Goal: Task Accomplishment & Management: Use online tool/utility

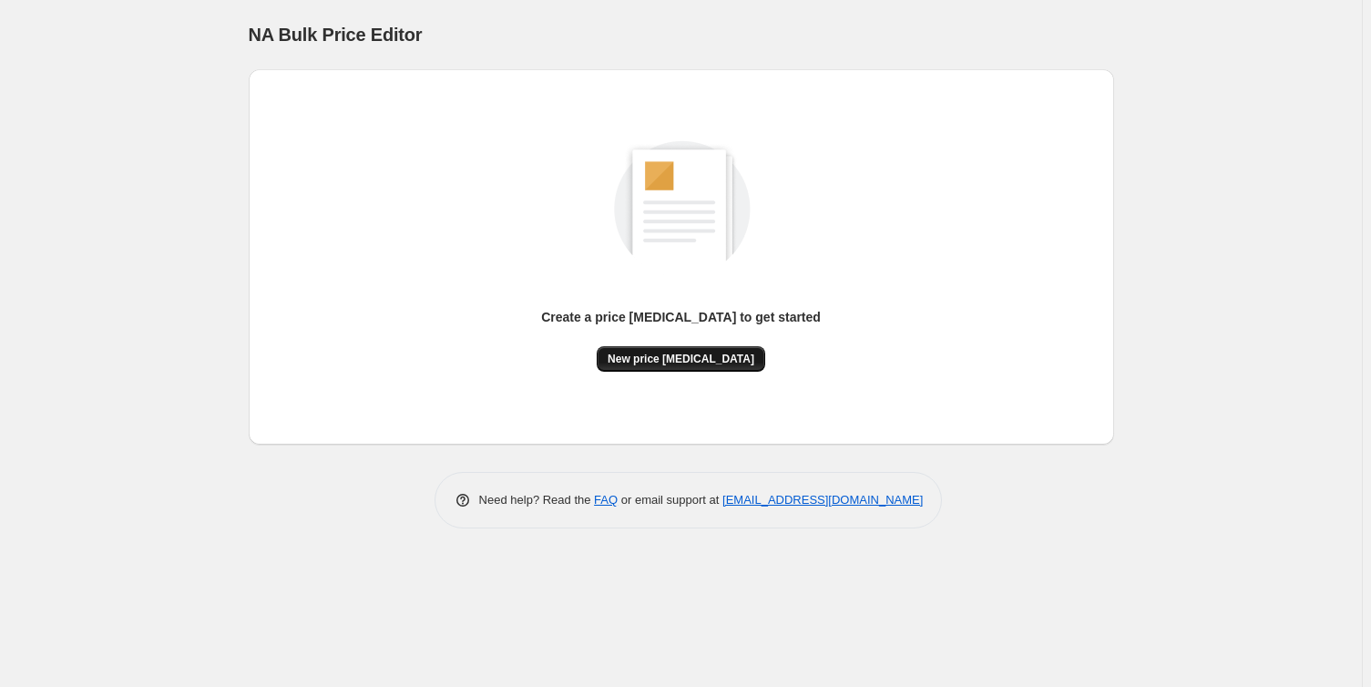
click at [707, 361] on span "New price [MEDICAL_DATA]" at bounding box center [680, 359] width 147 height 15
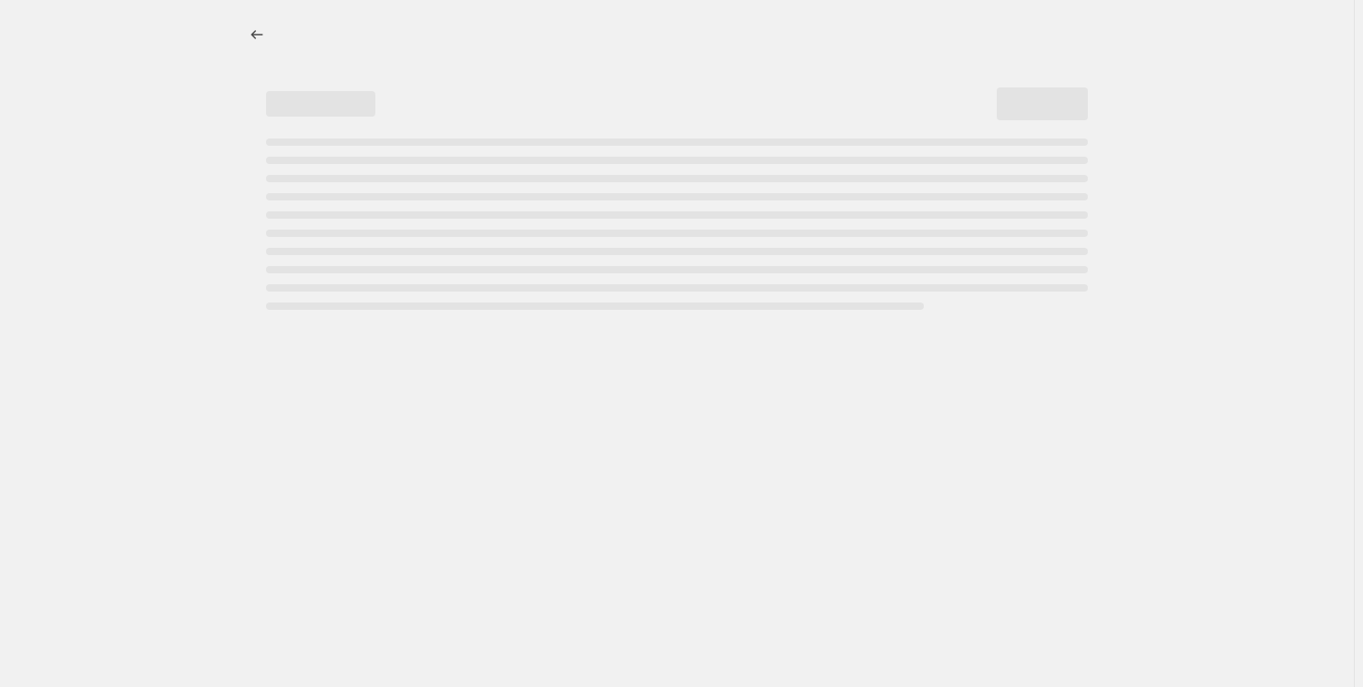
select select "percentage"
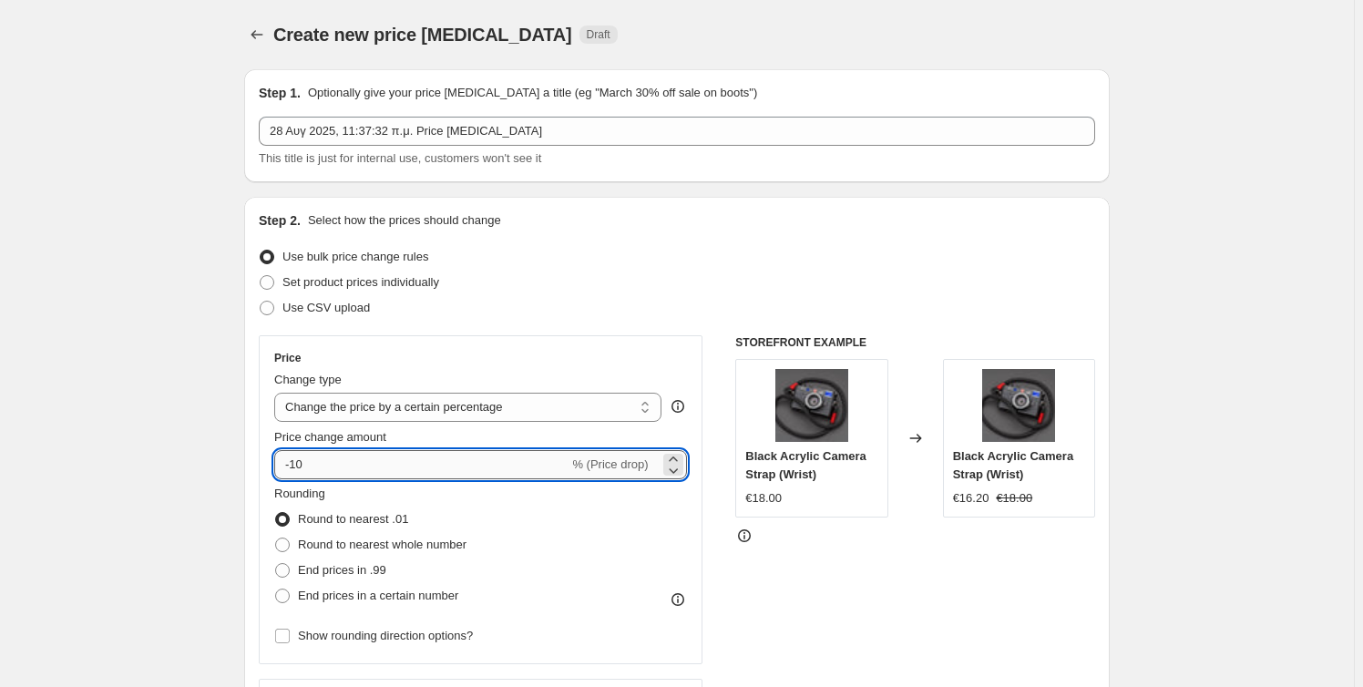
click at [326, 462] on input "-10" at bounding box center [421, 464] width 294 height 29
type input "5"
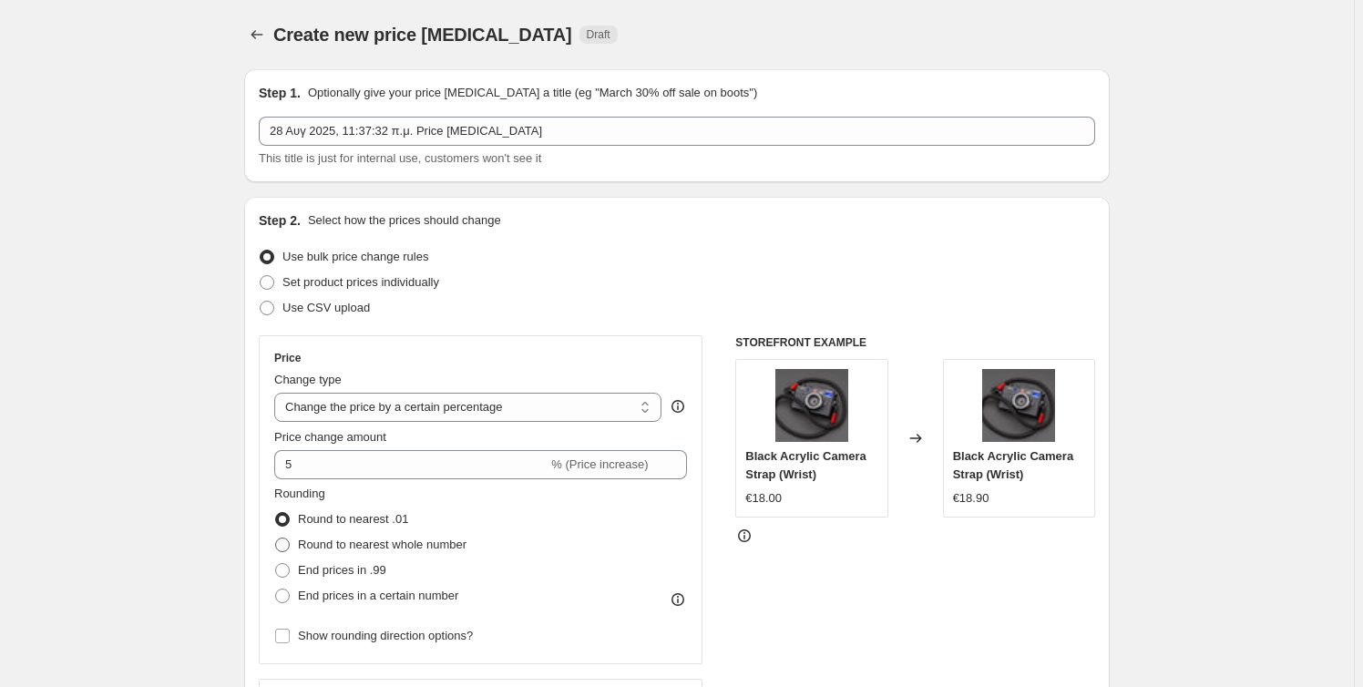
click at [287, 546] on span at bounding box center [282, 544] width 15 height 15
click at [276, 538] on input "Round to nearest whole number" at bounding box center [275, 537] width 1 height 1
radio input "true"
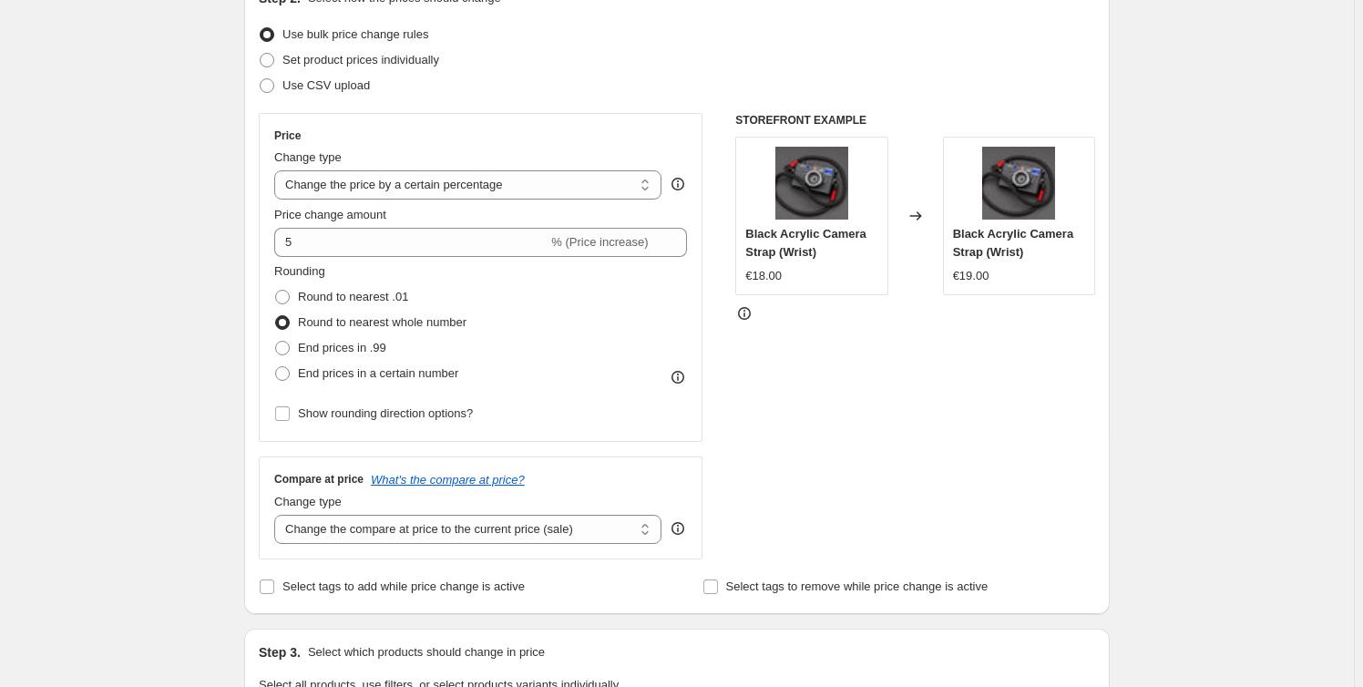
scroll to position [248, 0]
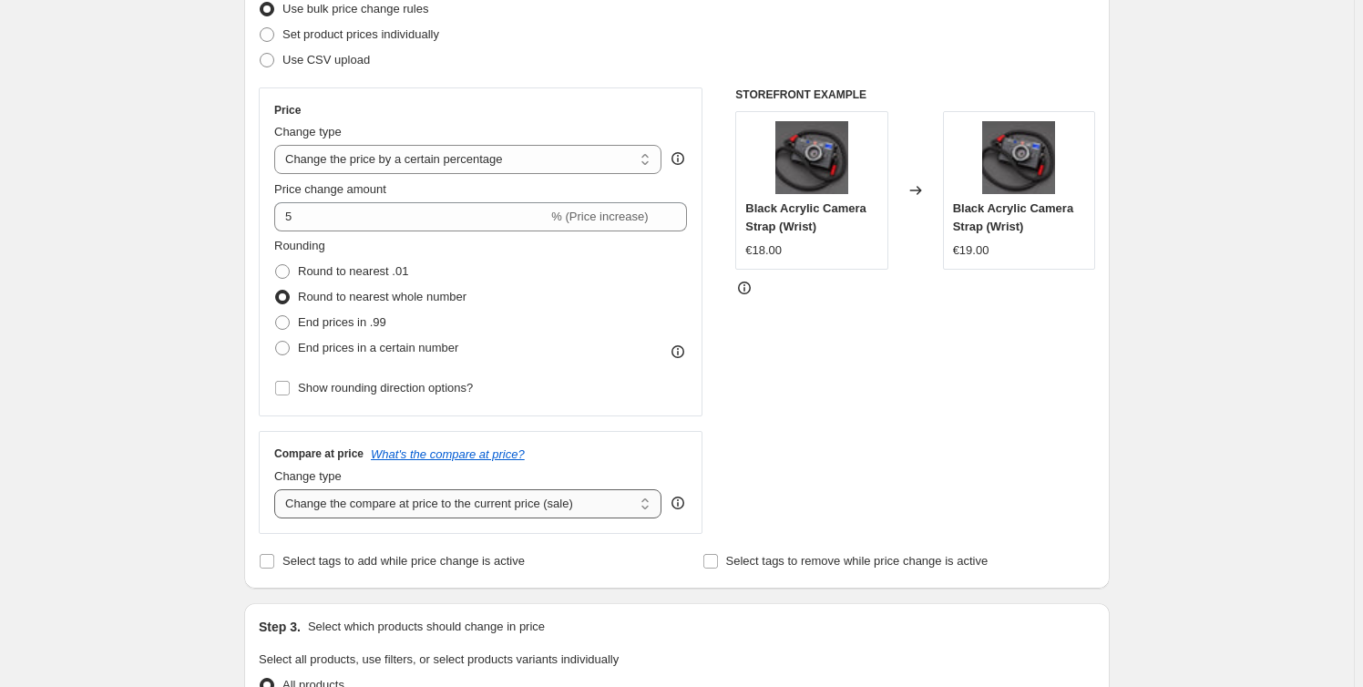
click at [385, 506] on select "Change the compare at price to the current price (sale) Change the compare at p…" at bounding box center [467, 503] width 387 height 29
select select "remove"
click at [278, 489] on select "Change the compare at price to the current price (sale) Change the compare at p…" at bounding box center [467, 503] width 387 height 29
click at [434, 509] on select "Change the compare at price to the current price (sale) Change the compare at p…" at bounding box center [467, 503] width 387 height 29
click at [278, 489] on select "Change the compare at price to the current price (sale) Change the compare at p…" at bounding box center [467, 503] width 387 height 29
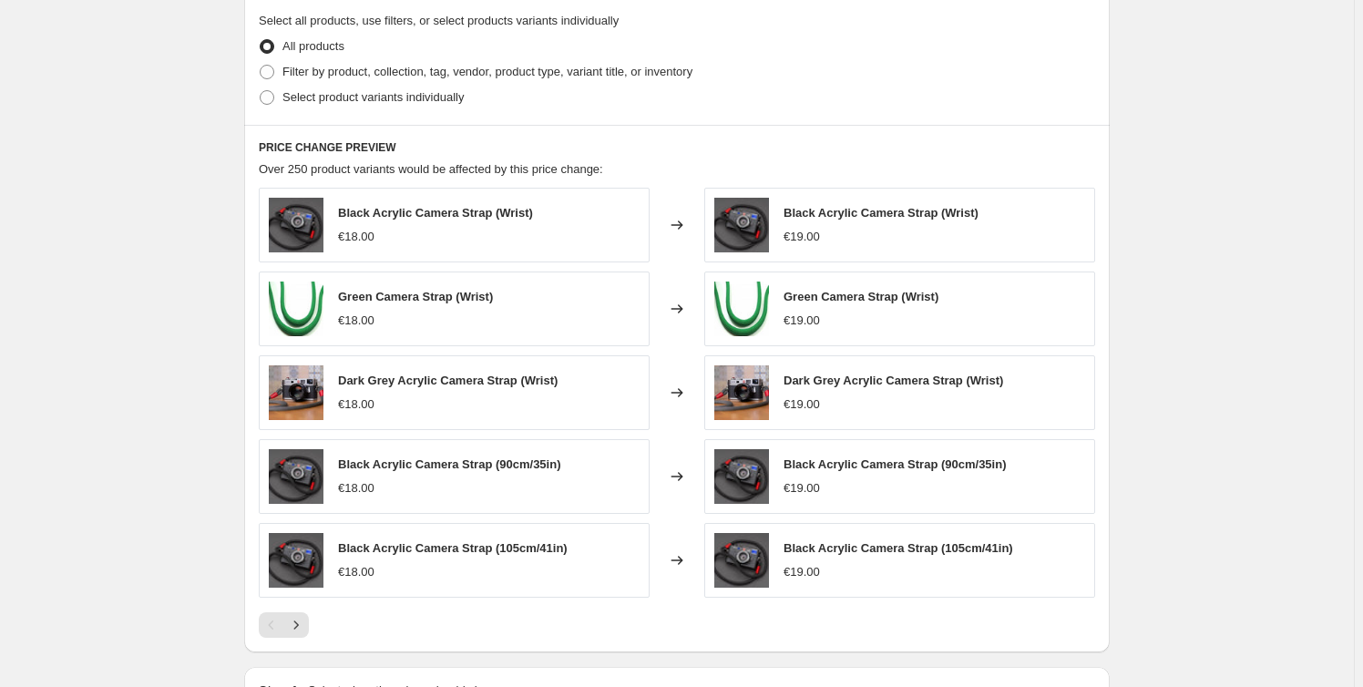
scroll to position [993, 0]
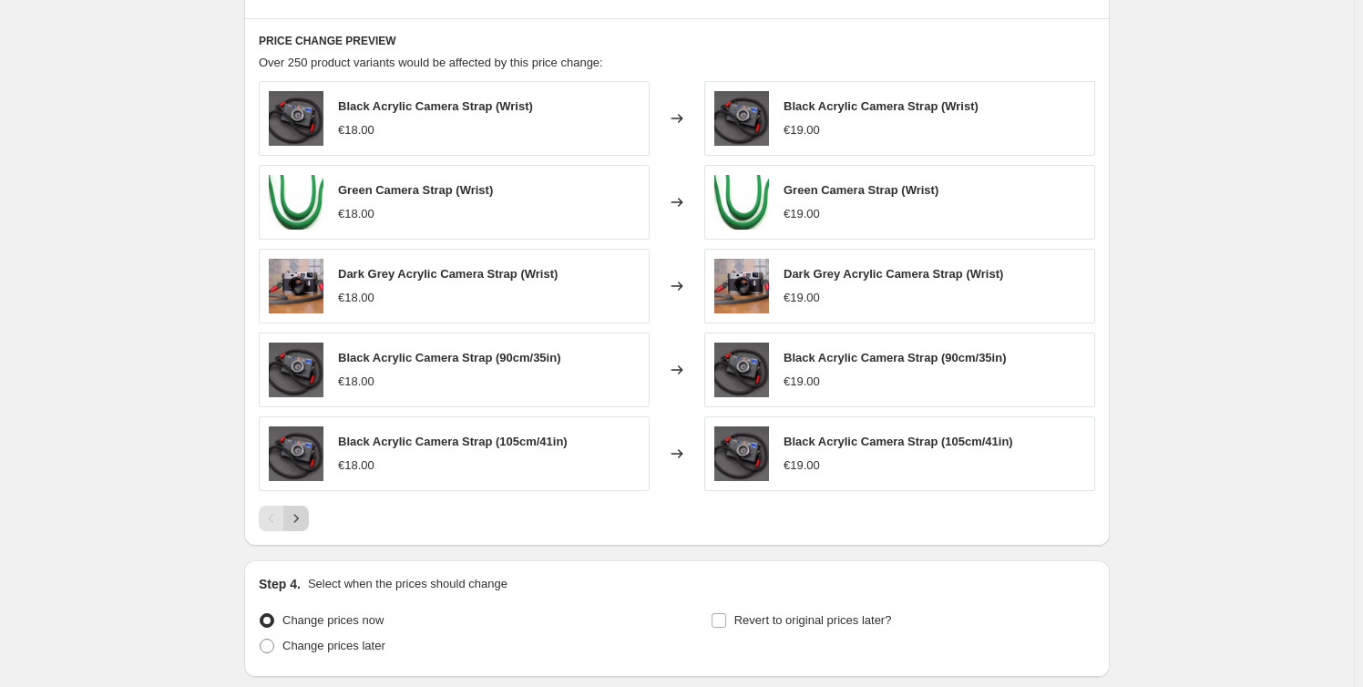
click at [303, 518] on icon "Next" at bounding box center [296, 518] width 18 height 18
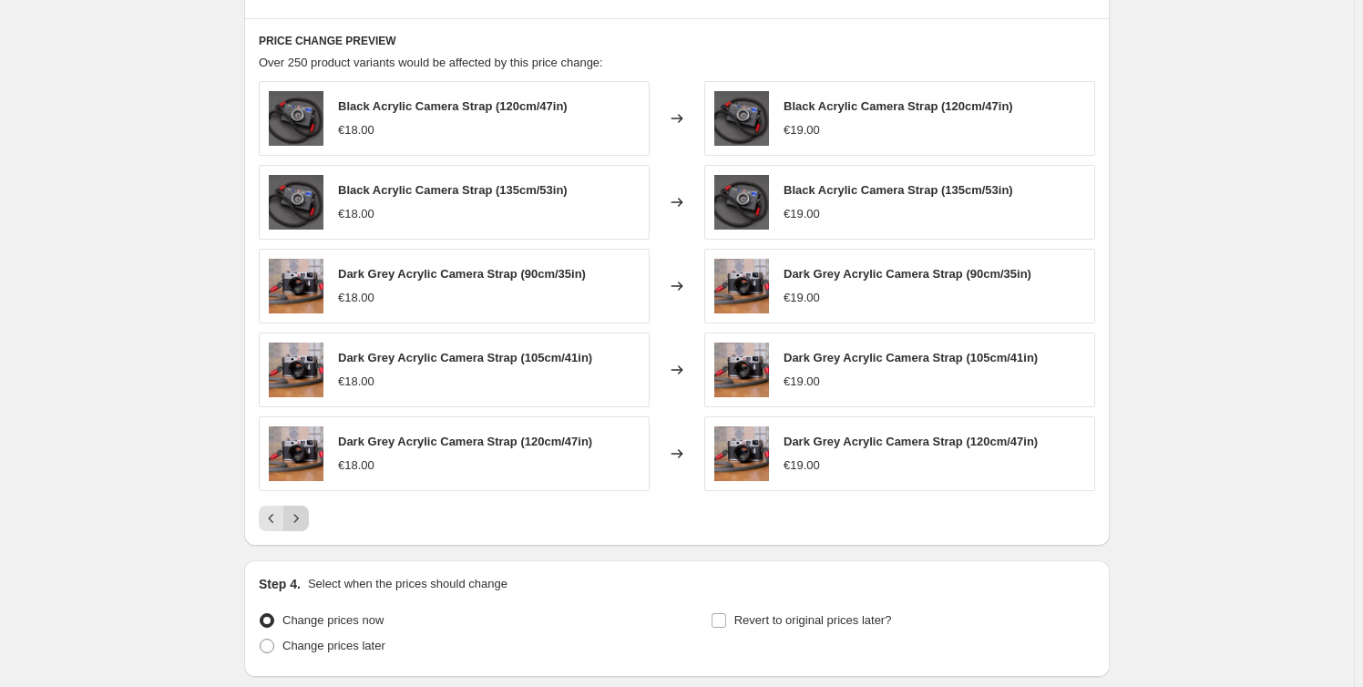
click at [298, 517] on icon "Next" at bounding box center [296, 518] width 18 height 18
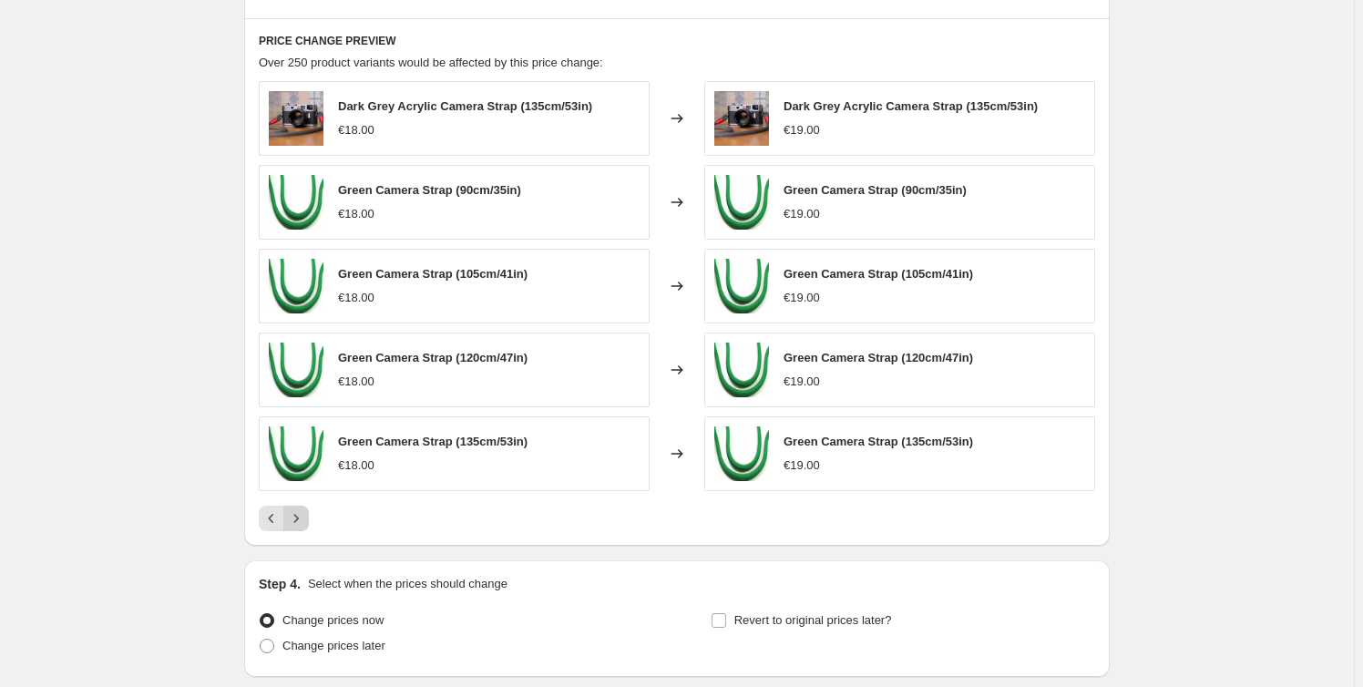
click at [298, 517] on icon "Next" at bounding box center [296, 518] width 18 height 18
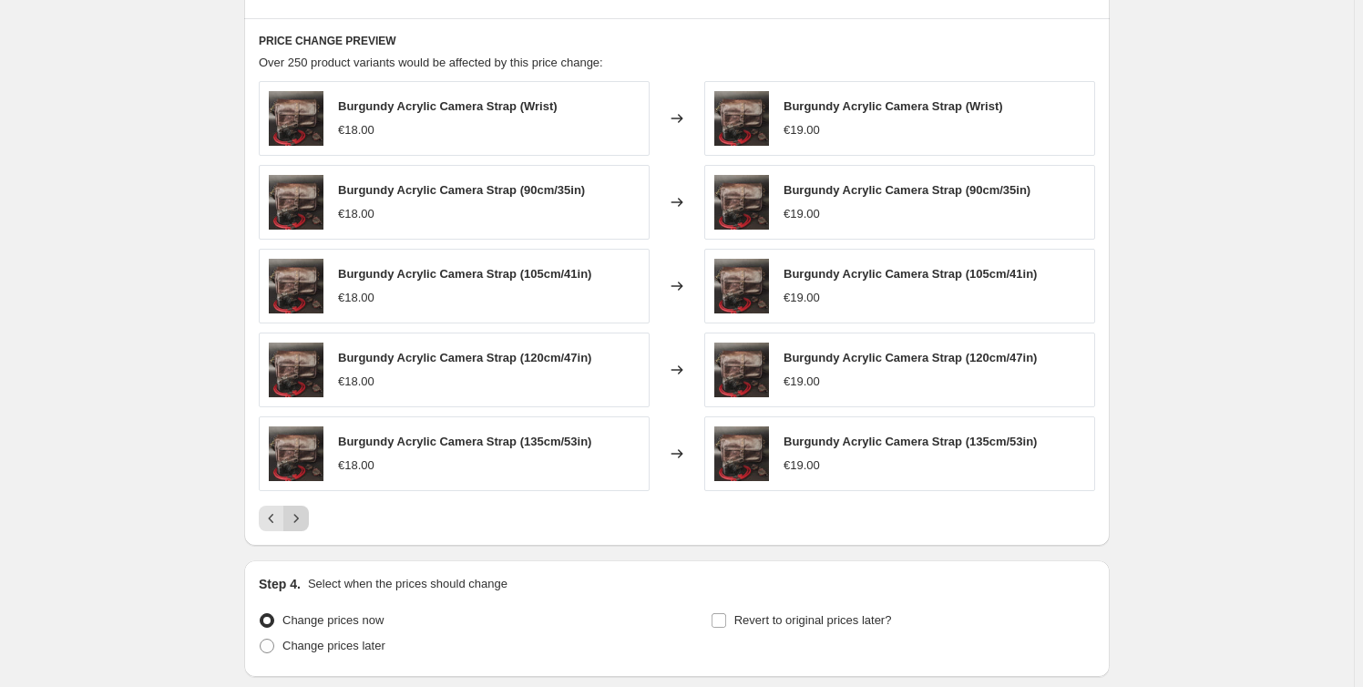
click at [298, 517] on icon "Next" at bounding box center [296, 518] width 18 height 18
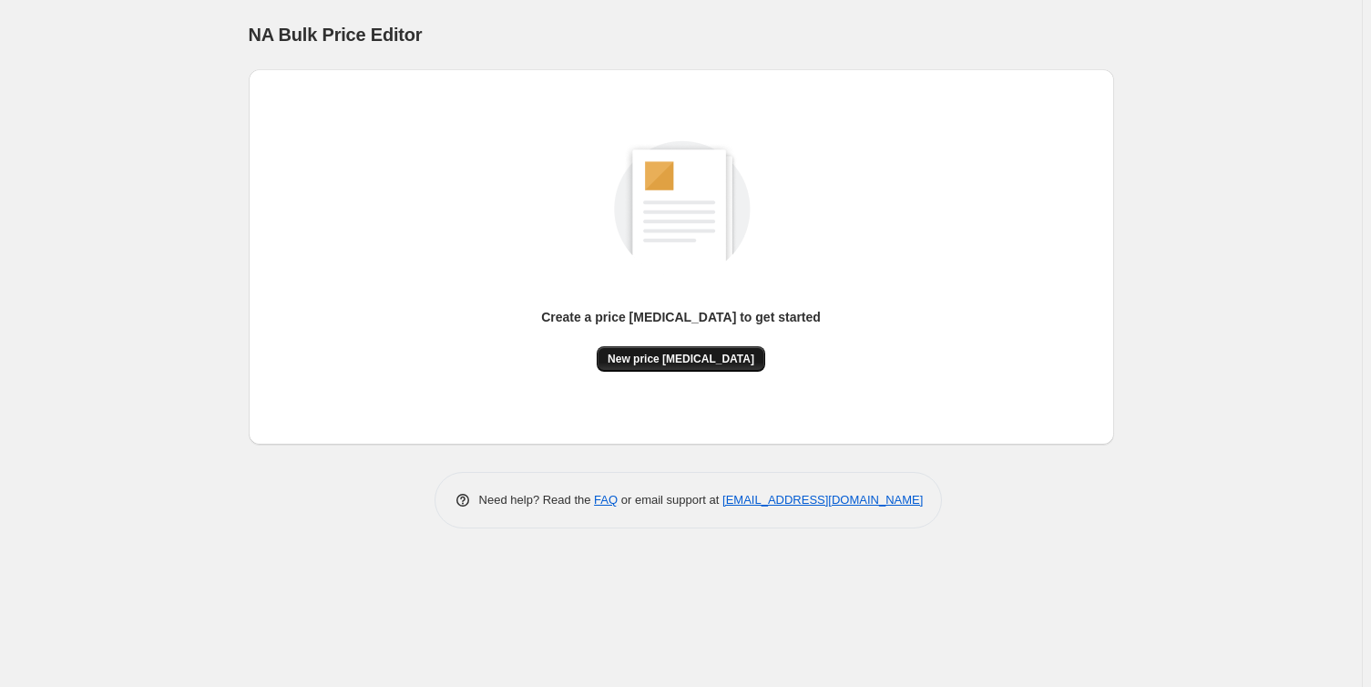
click at [650, 362] on span "New price [MEDICAL_DATA]" at bounding box center [680, 359] width 147 height 15
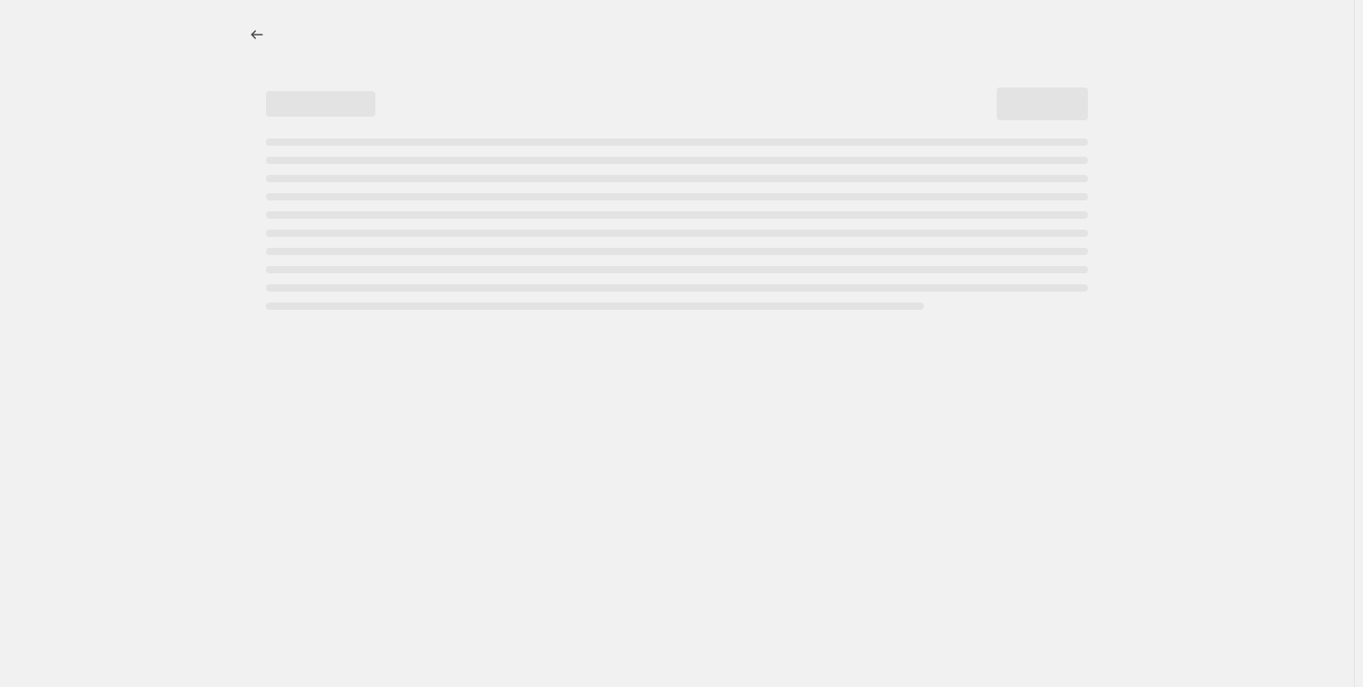
select select "percentage"
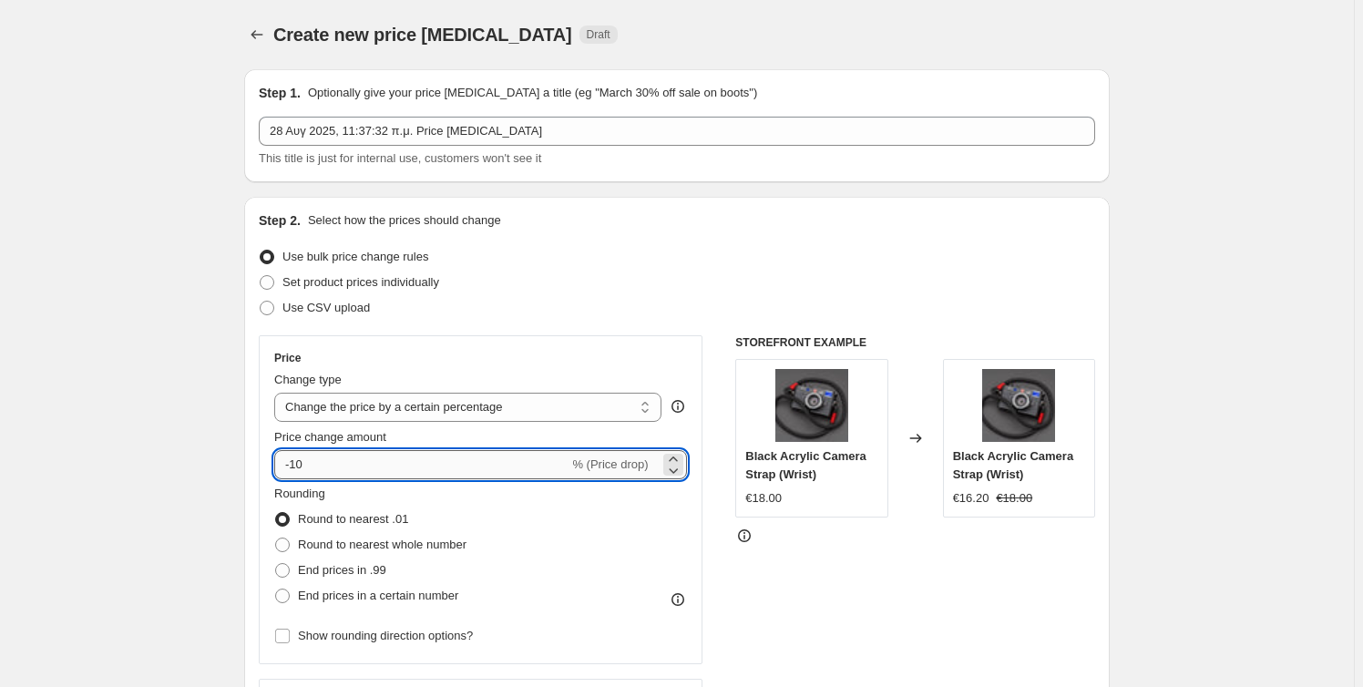
click at [342, 468] on input "-10" at bounding box center [421, 464] width 294 height 29
type input "5"
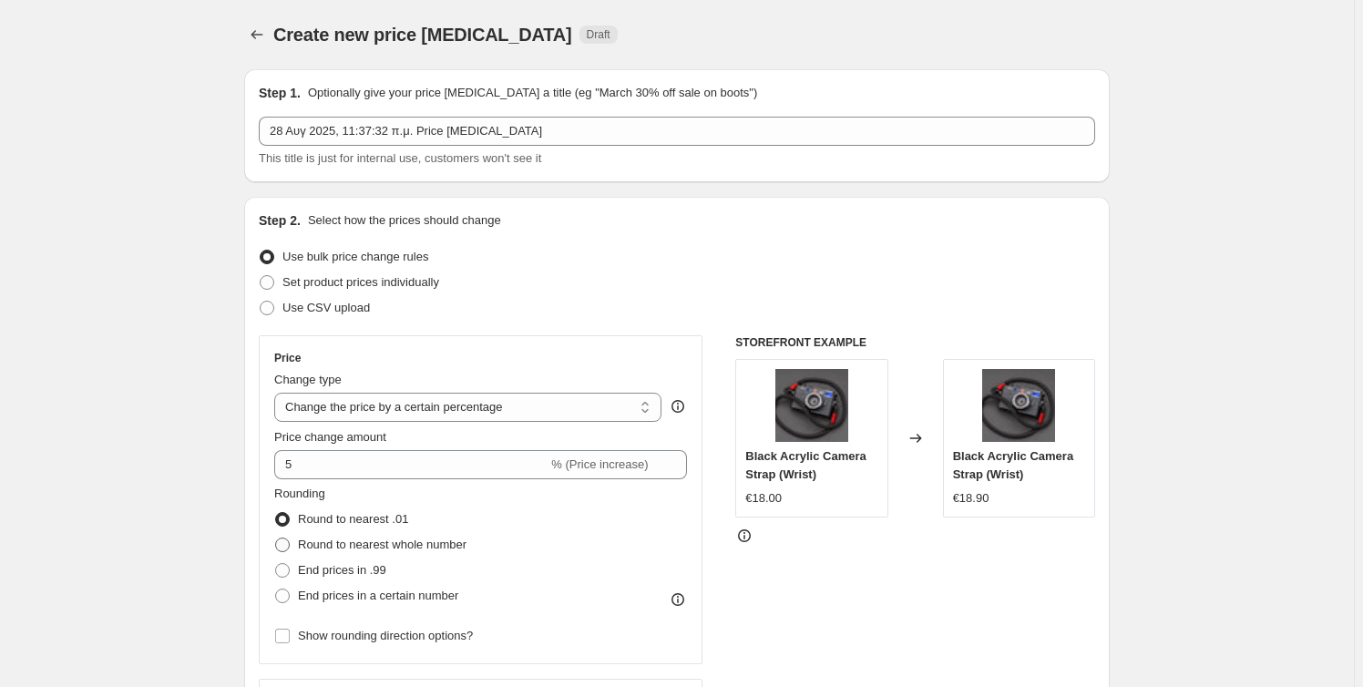
click at [283, 545] on span at bounding box center [282, 544] width 15 height 15
click at [276, 538] on input "Round to nearest whole number" at bounding box center [275, 537] width 1 height 1
radio input "true"
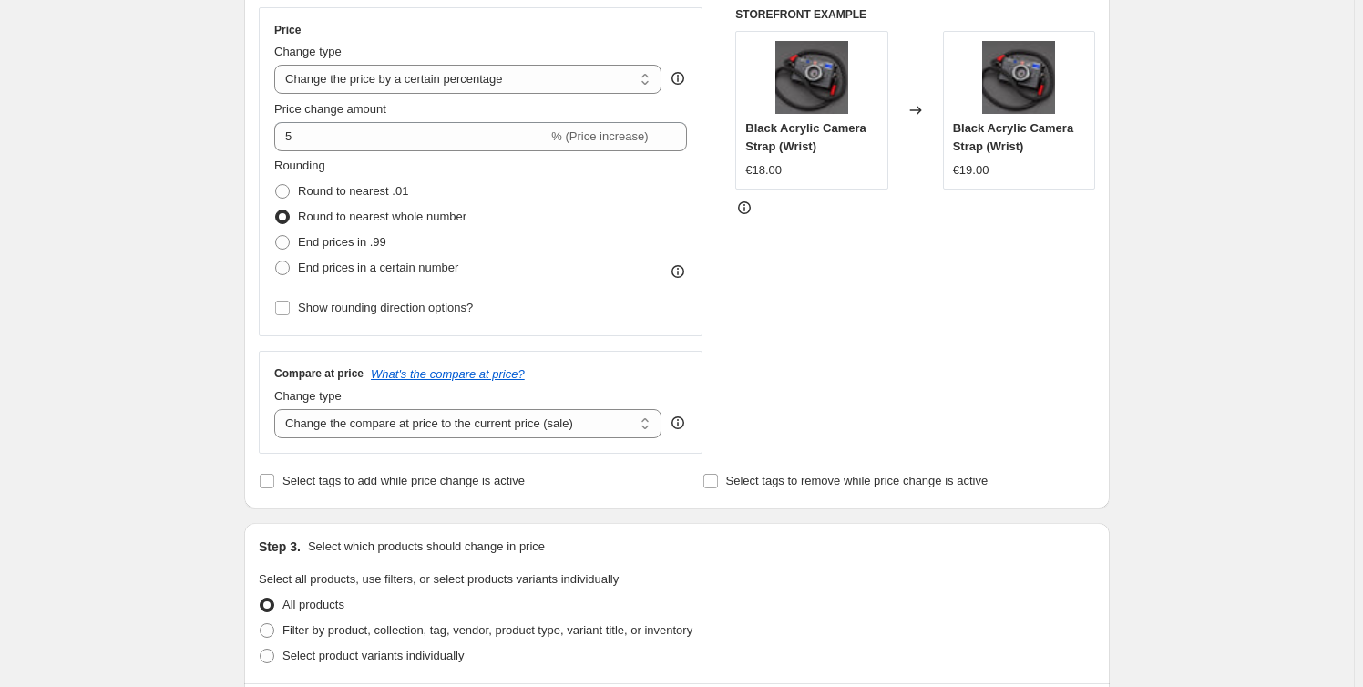
scroll to position [331, 0]
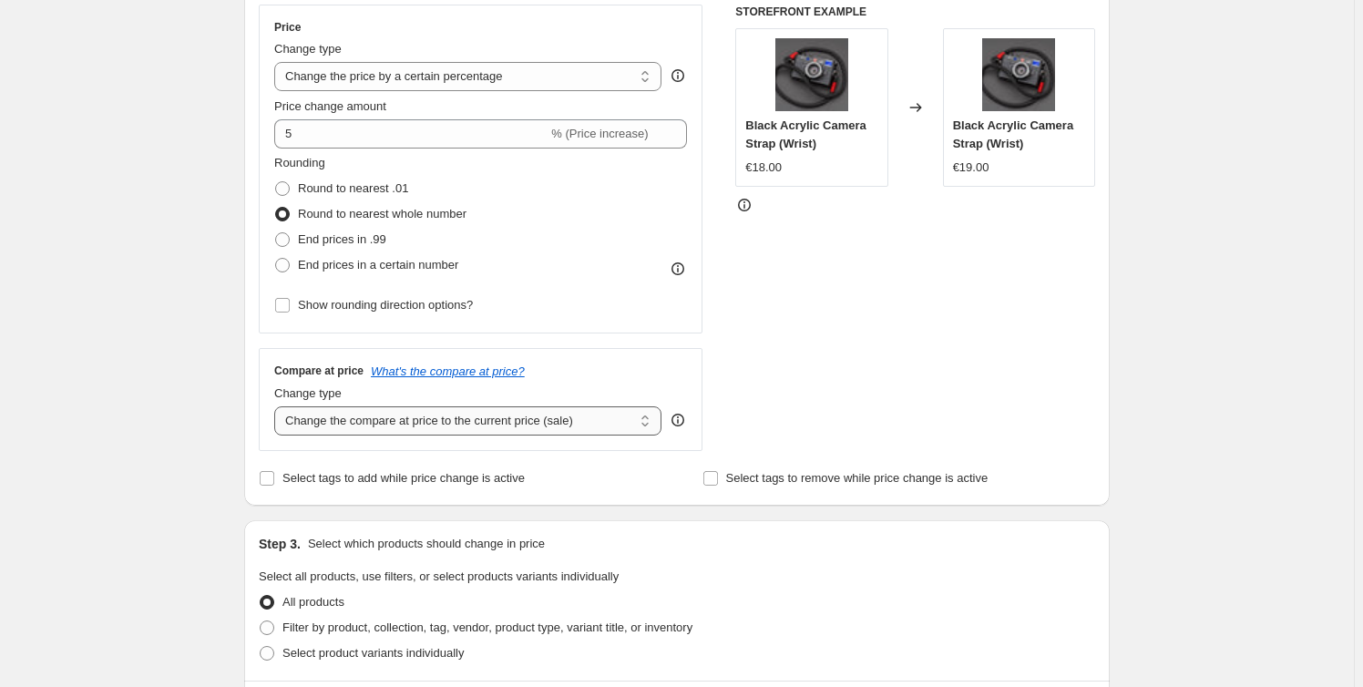
click at [647, 421] on select "Change the compare at price to the current price (sale) Change the compare at p…" at bounding box center [467, 420] width 387 height 29
select select "remove"
click at [278, 406] on select "Change the compare at price to the current price (sale) Change the compare at p…" at bounding box center [467, 420] width 387 height 29
click at [154, 530] on div "Create new price change job. This page is ready Create new price change job Dra…" at bounding box center [676, 579] width 1353 height 1821
click at [269, 481] on input "Select tags to add while price change is active" at bounding box center [267, 478] width 15 height 15
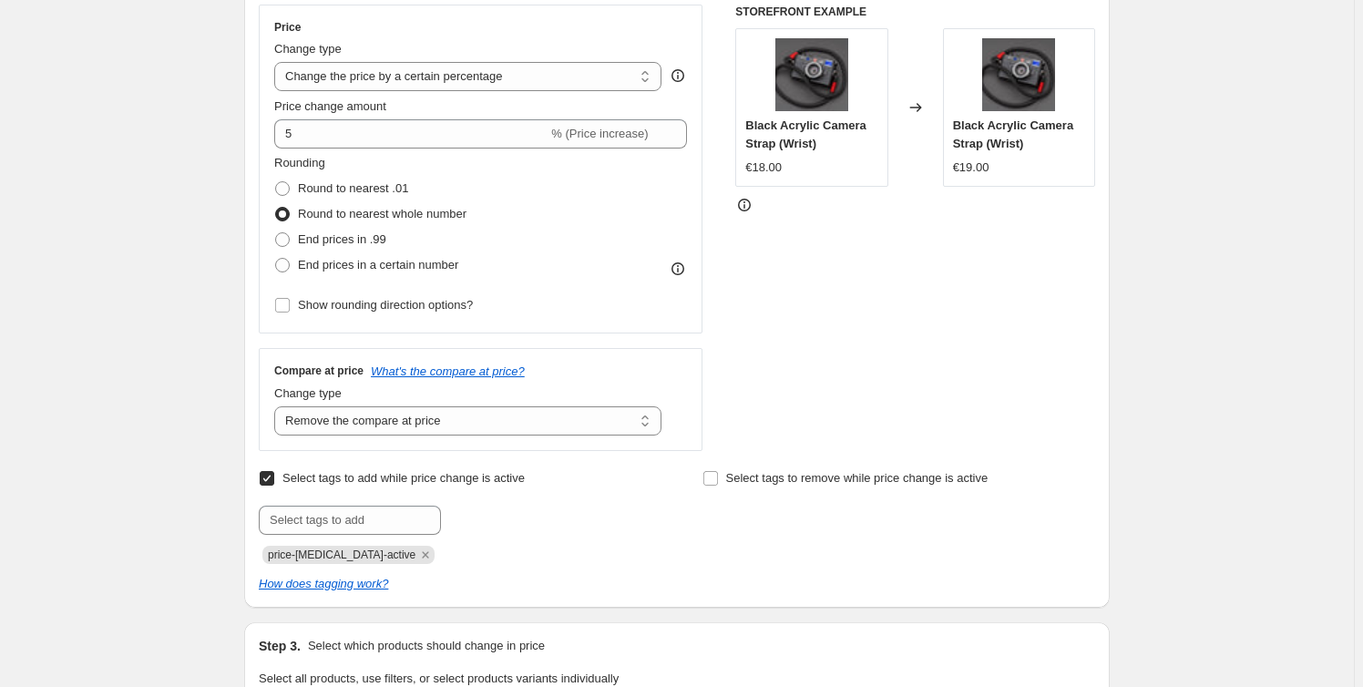
click at [269, 481] on input "Select tags to add while price change is active" at bounding box center [267, 478] width 15 height 15
checkbox input "false"
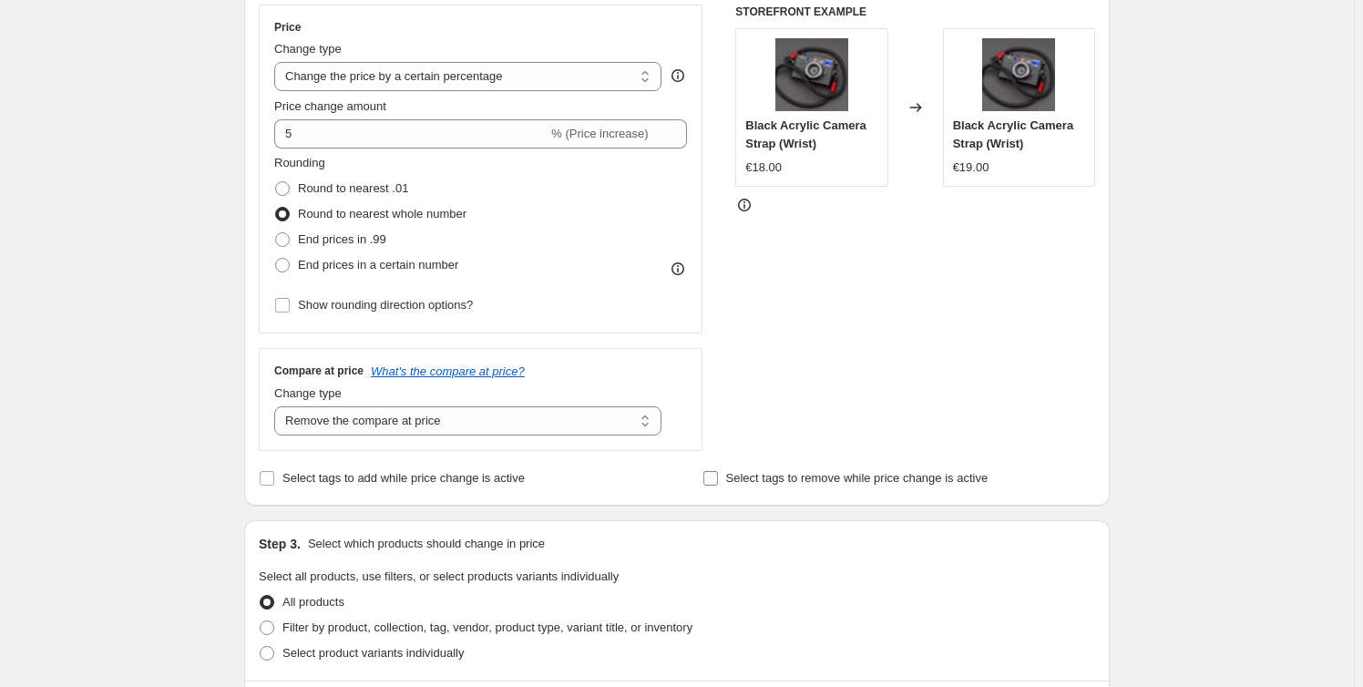
click at [713, 478] on input "Select tags to remove while price change is active" at bounding box center [710, 478] width 15 height 15
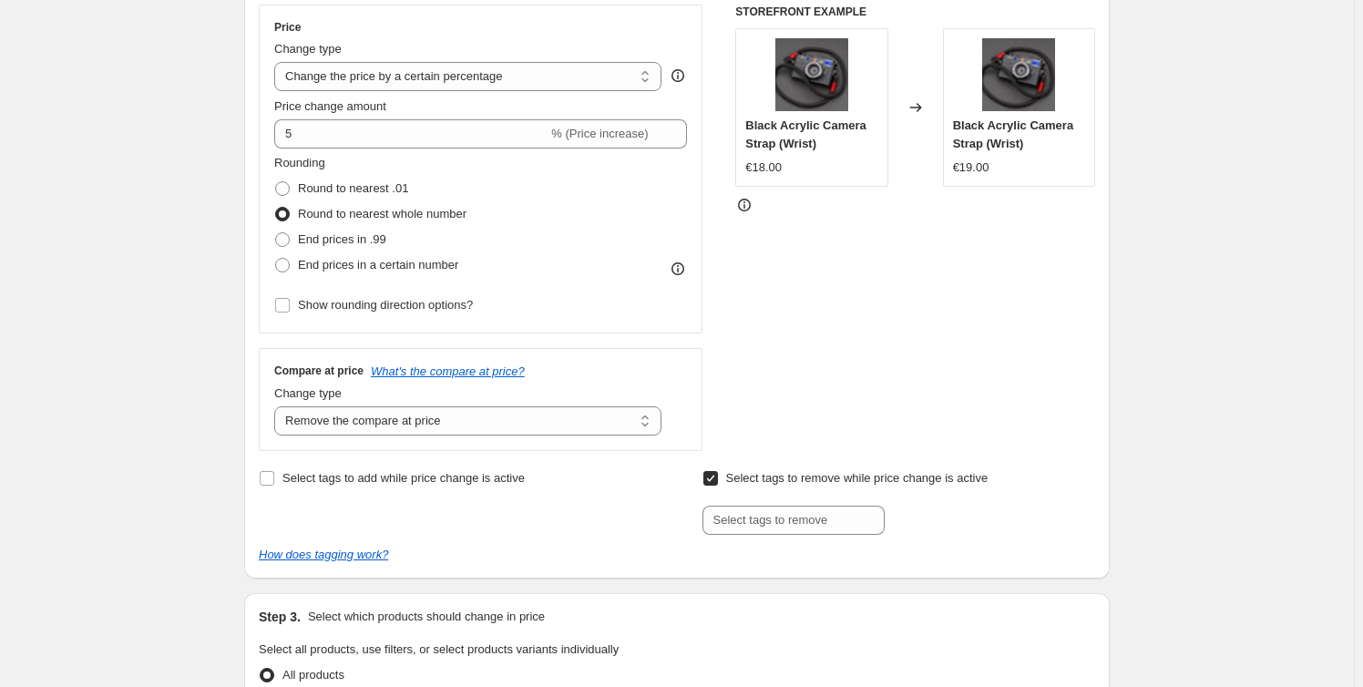
click at [713, 478] on input "Select tags to remove while price change is active" at bounding box center [710, 478] width 15 height 15
checkbox input "false"
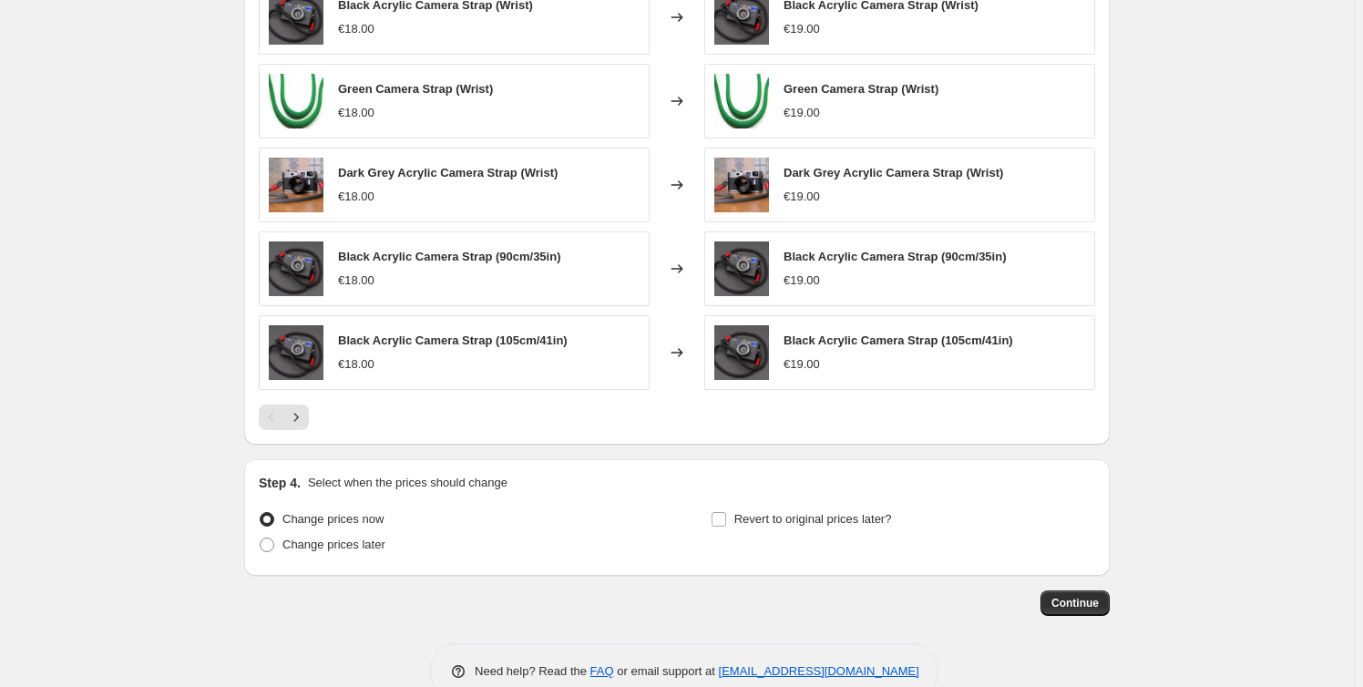
scroll to position [1133, 0]
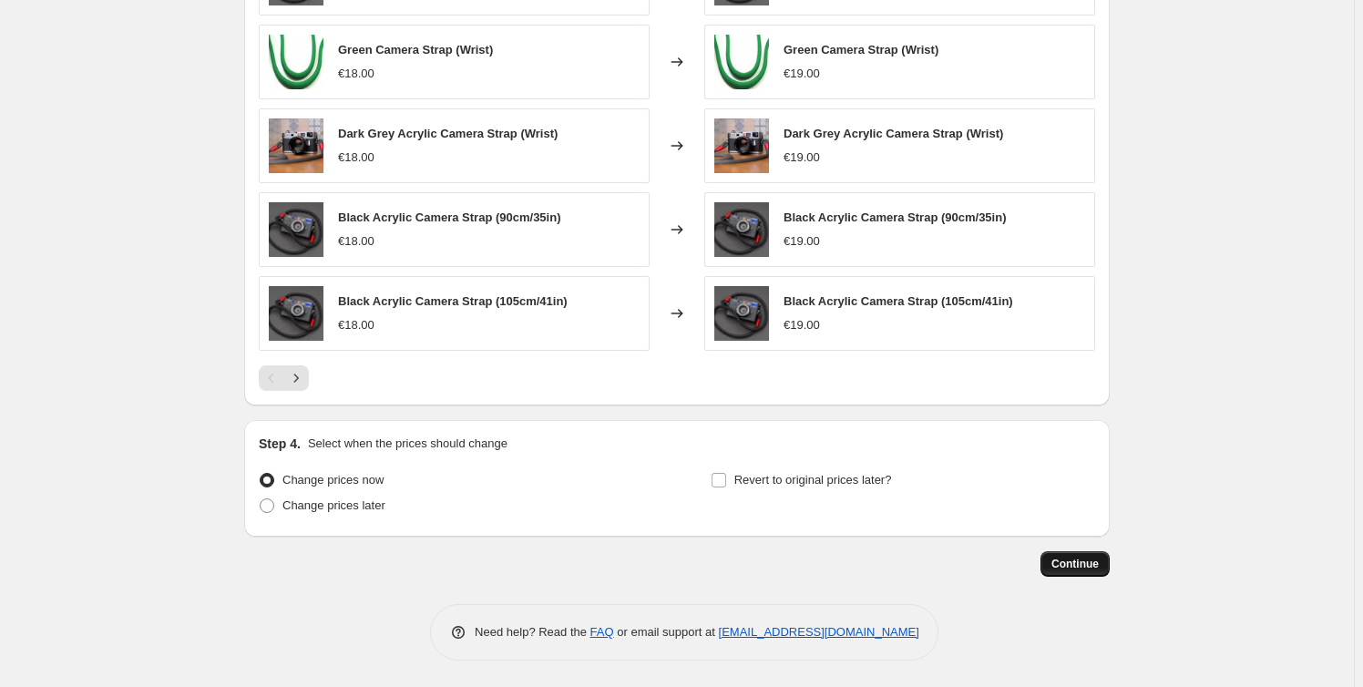
click at [1067, 556] on span "Continue" at bounding box center [1074, 563] width 47 height 15
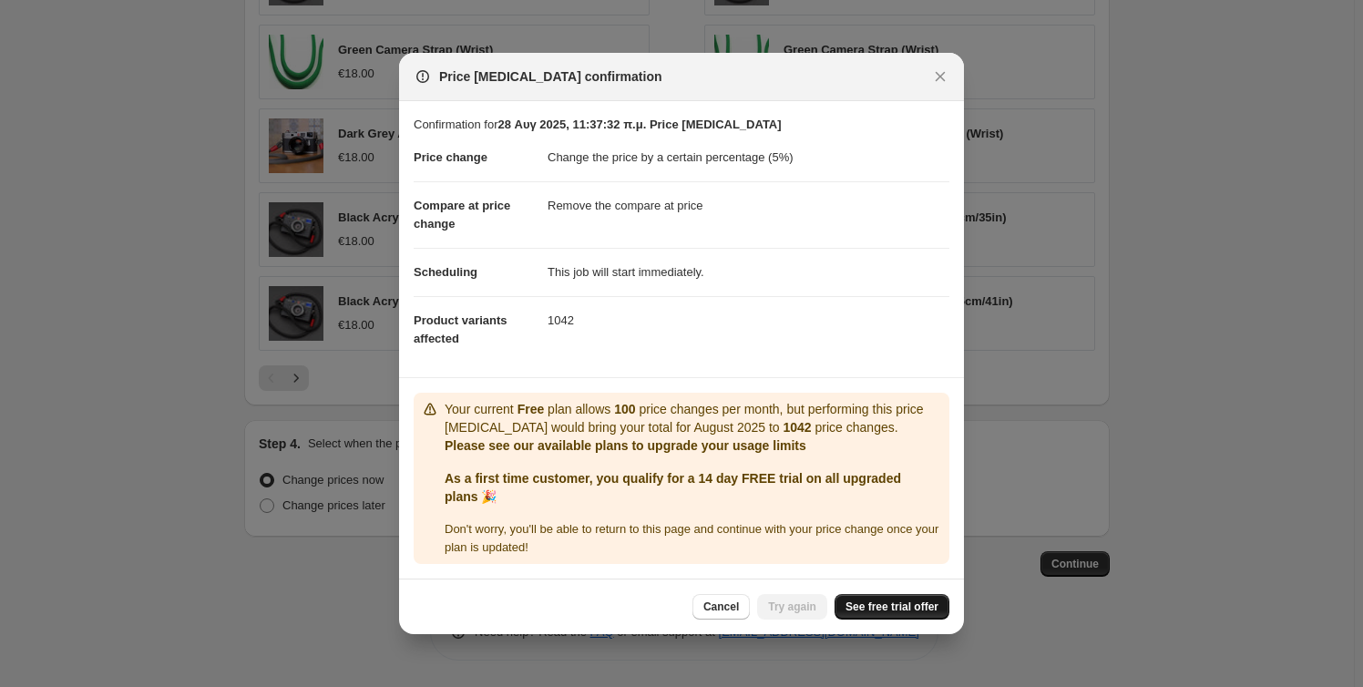
click at [904, 602] on span "See free trial offer" at bounding box center [891, 606] width 93 height 15
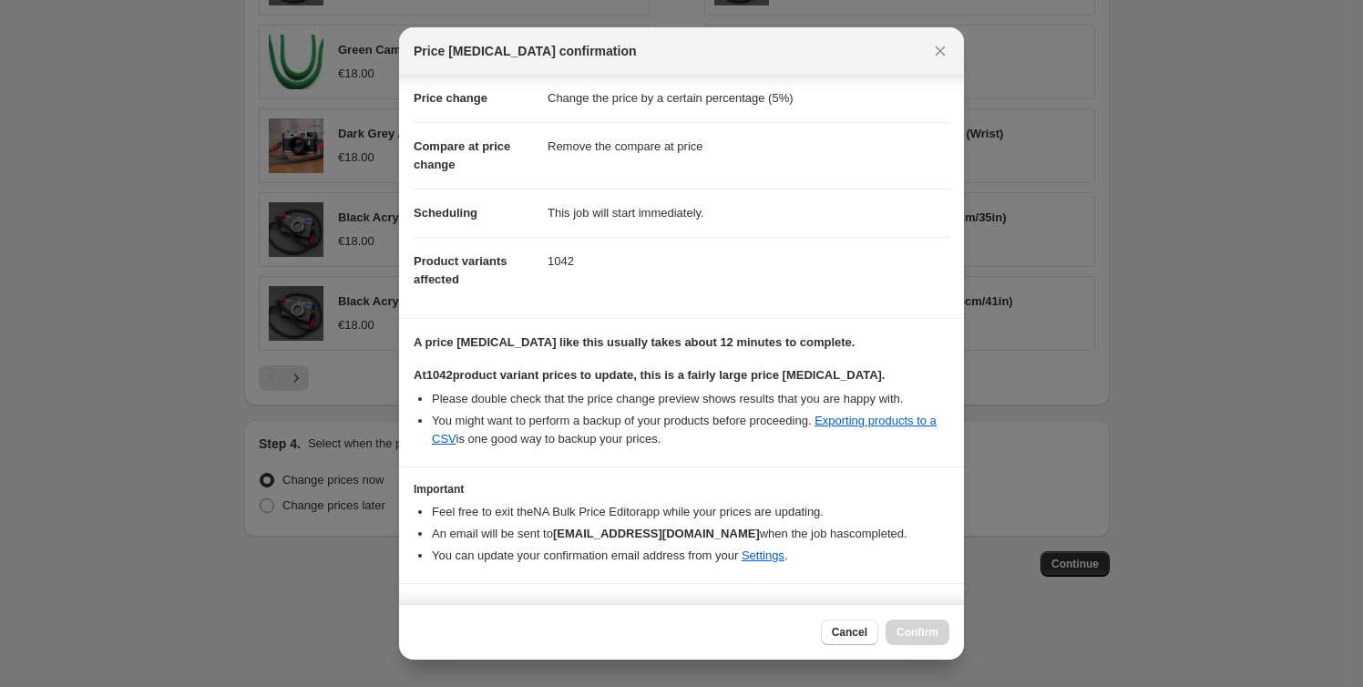
scroll to position [66, 0]
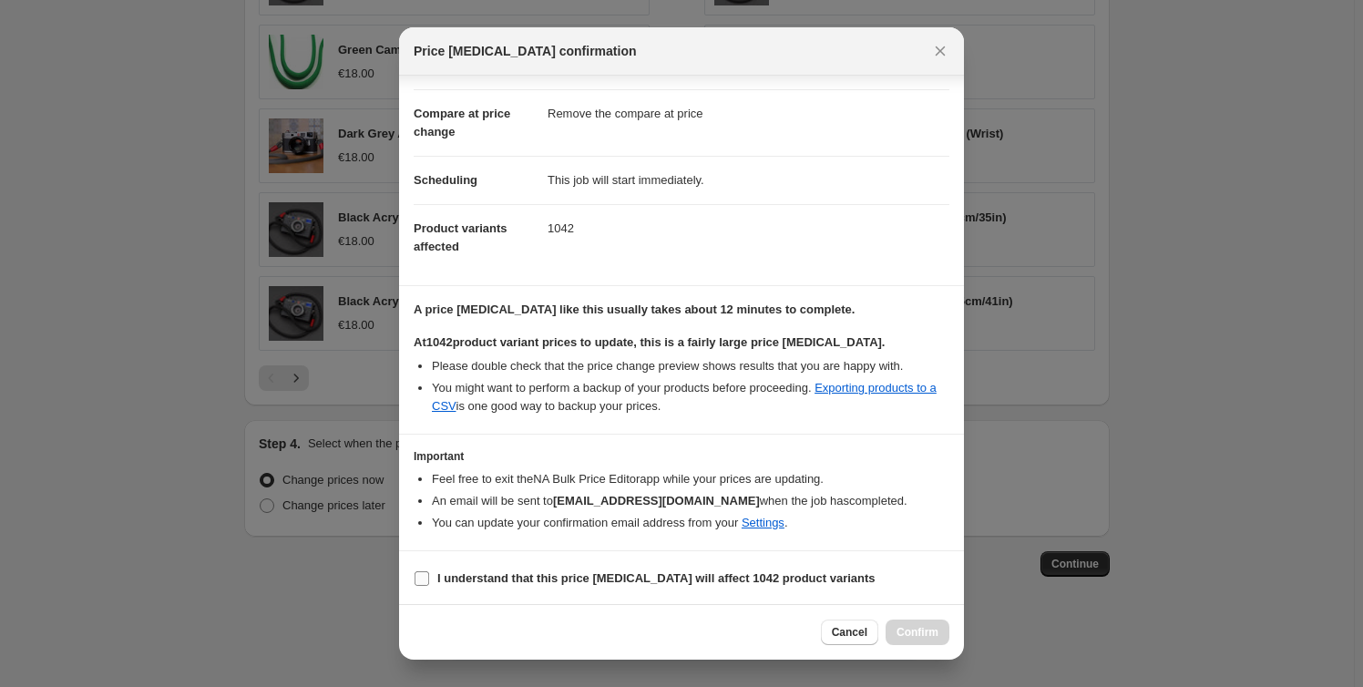
click at [424, 580] on input "I understand that this price change job will affect 1042 product variants" at bounding box center [421, 578] width 15 height 15
checkbox input "true"
click at [920, 629] on span "Confirm" at bounding box center [917, 632] width 42 height 15
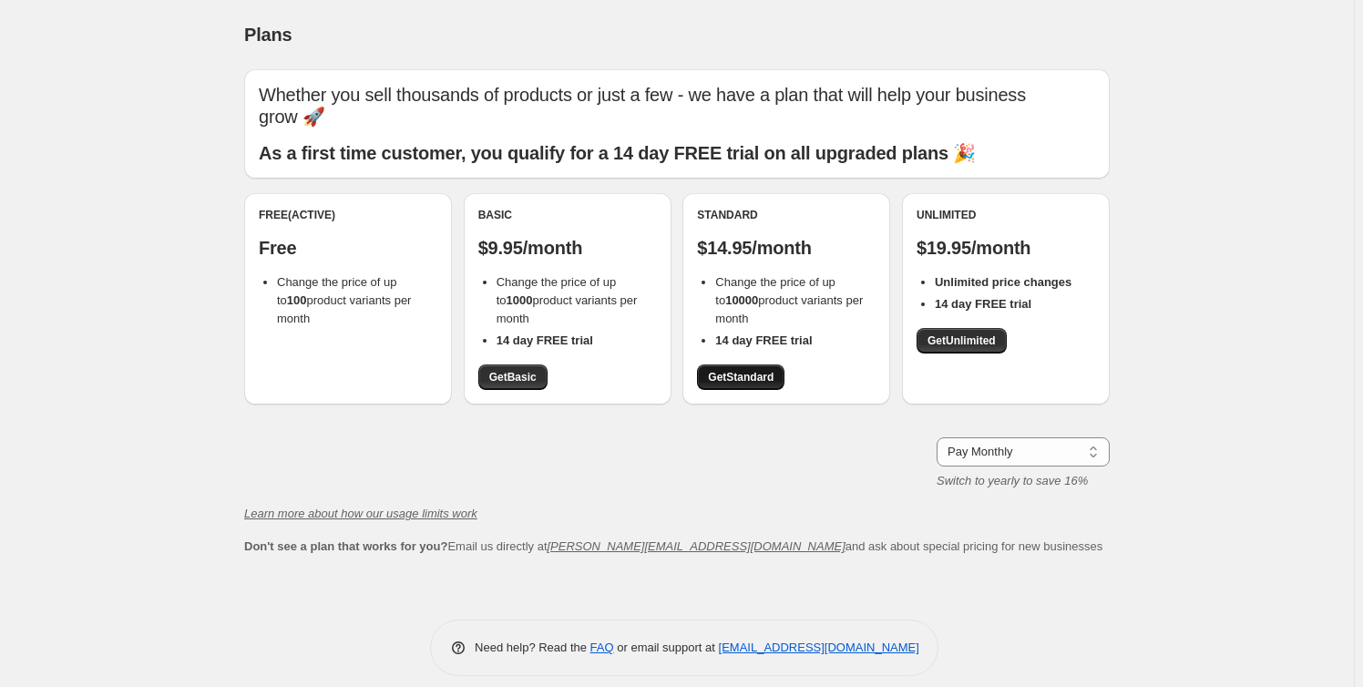
click at [764, 381] on span "Get Standard" at bounding box center [741, 377] width 66 height 15
